Goal: Task Accomplishment & Management: Use online tool/utility

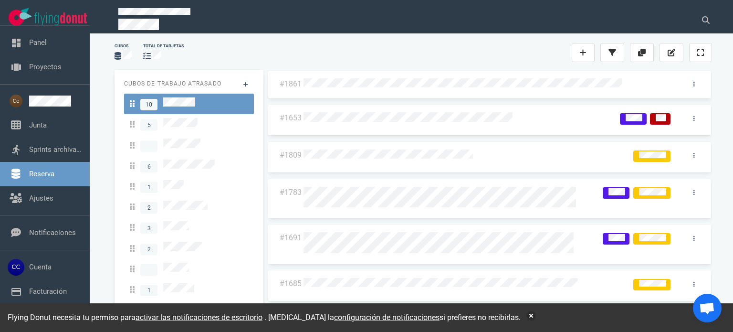
scroll to position [66, 0]
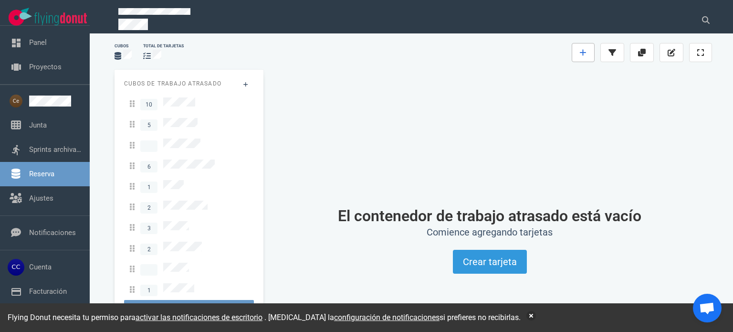
click at [584, 47] on link at bounding box center [583, 52] width 23 height 19
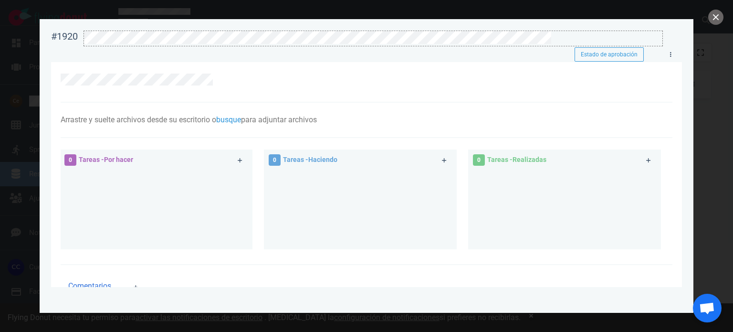
click at [554, 37] on div at bounding box center [373, 37] width 579 height 13
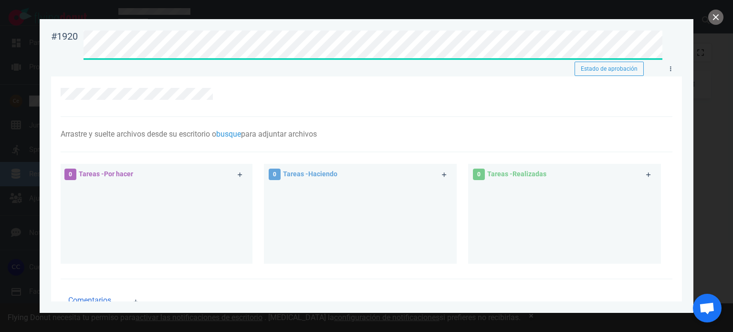
click at [674, 51] on div at bounding box center [675, 43] width 25 height 37
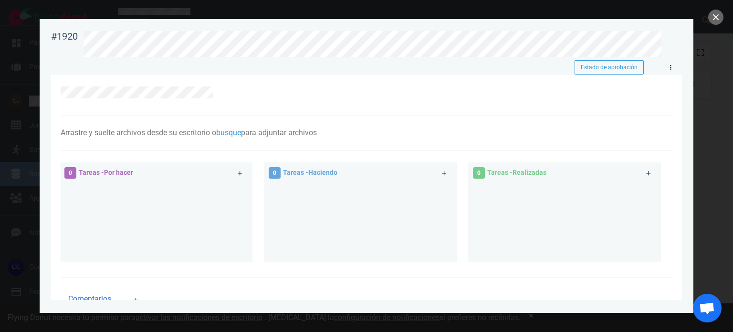
click at [669, 66] on link at bounding box center [670, 68] width 15 height 12
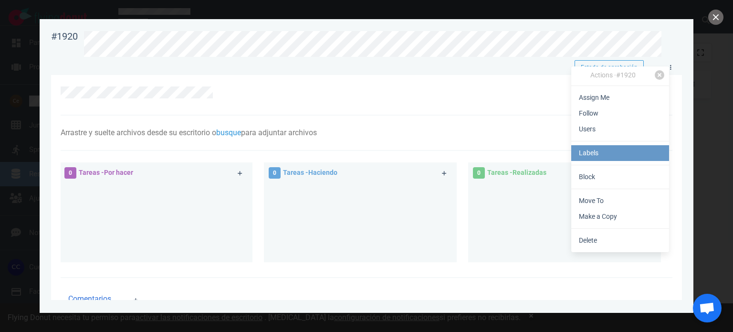
click at [595, 156] on link "Labels" at bounding box center [621, 153] width 98 height 16
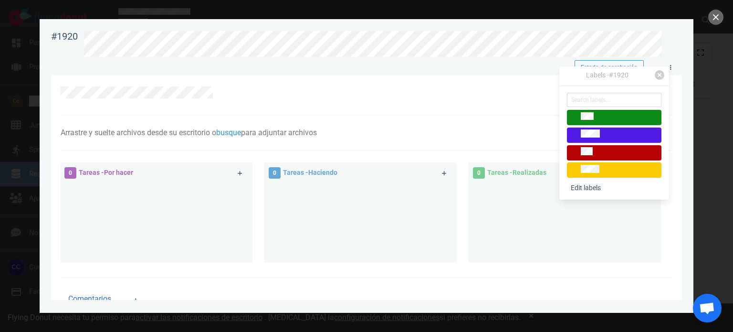
click at [595, 156] on div at bounding box center [615, 152] width 86 height 11
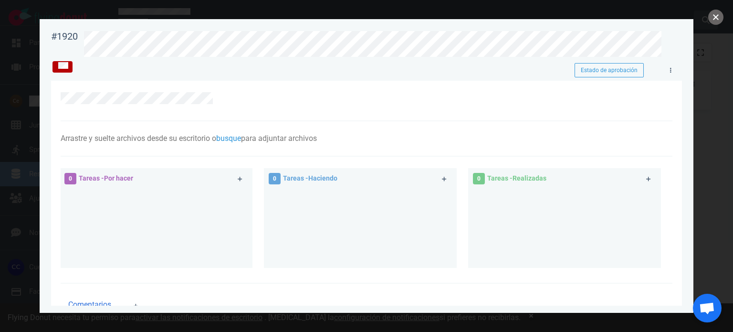
drag, startPoint x: 717, startPoint y: 15, endPoint x: 716, endPoint y: 20, distance: 4.8
click at [717, 14] on button "cerca" at bounding box center [716, 17] width 15 height 15
